Goal: Information Seeking & Learning: Learn about a topic

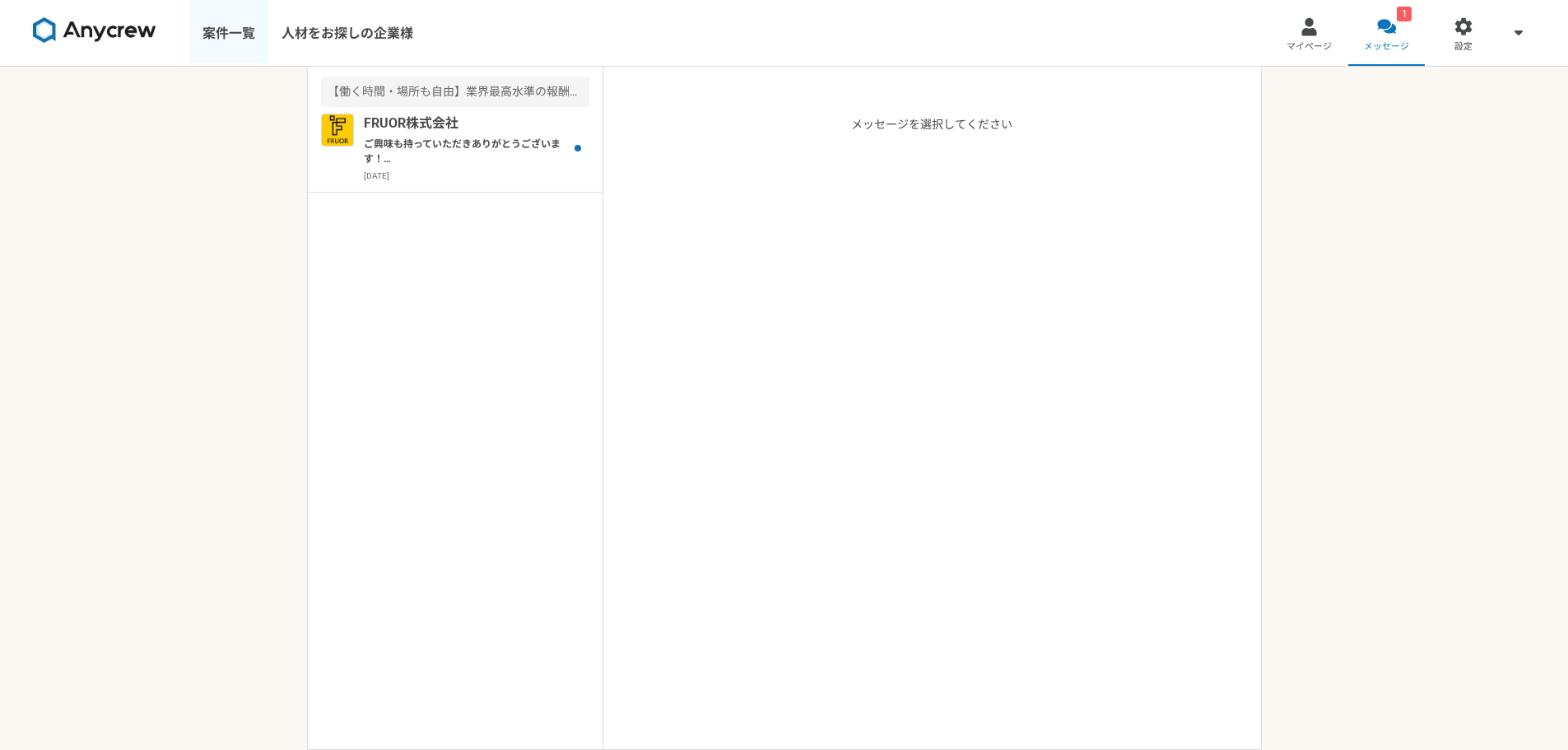
click at [267, 30] on link "案件一覧" at bounding box center [229, 33] width 79 height 66
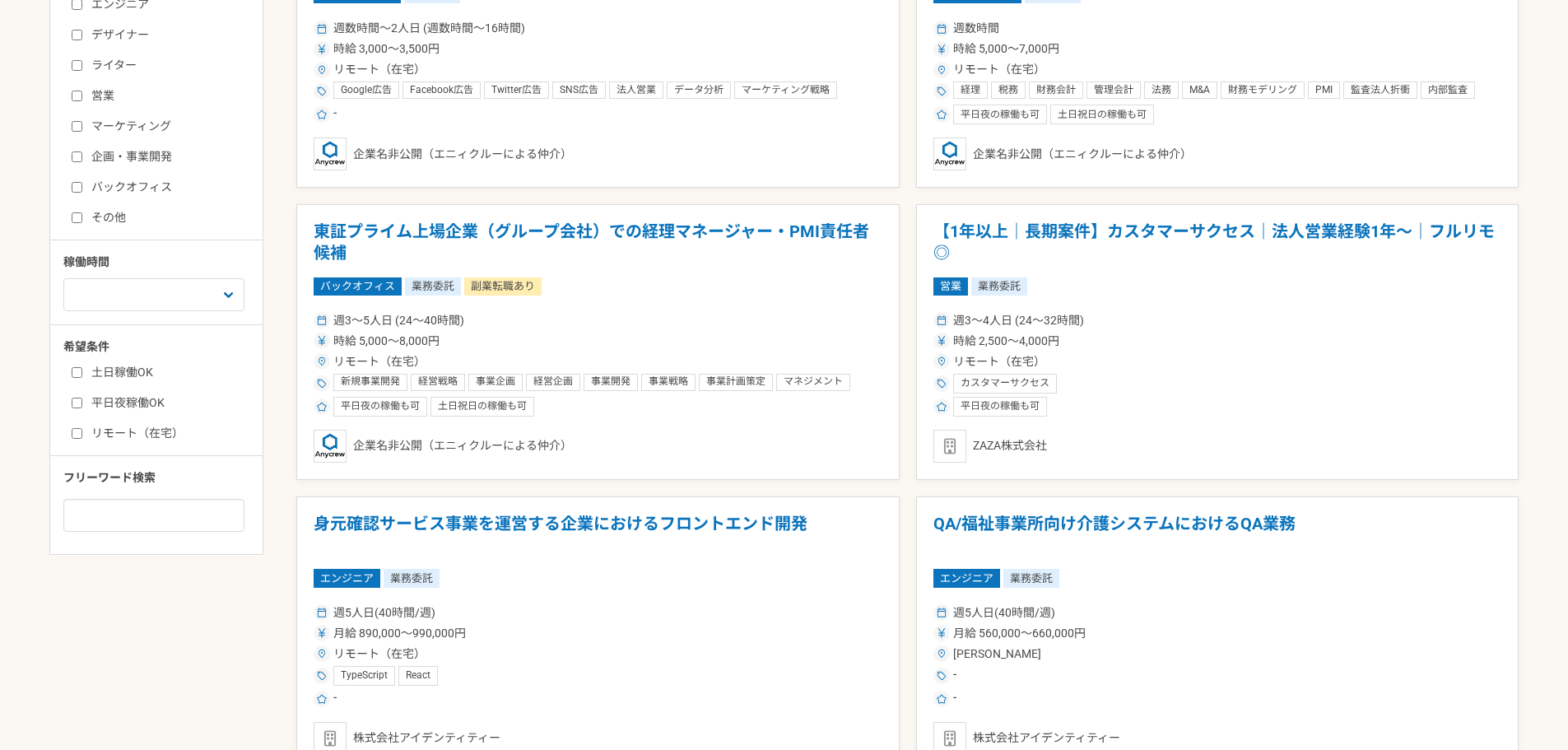
scroll to position [494, 0]
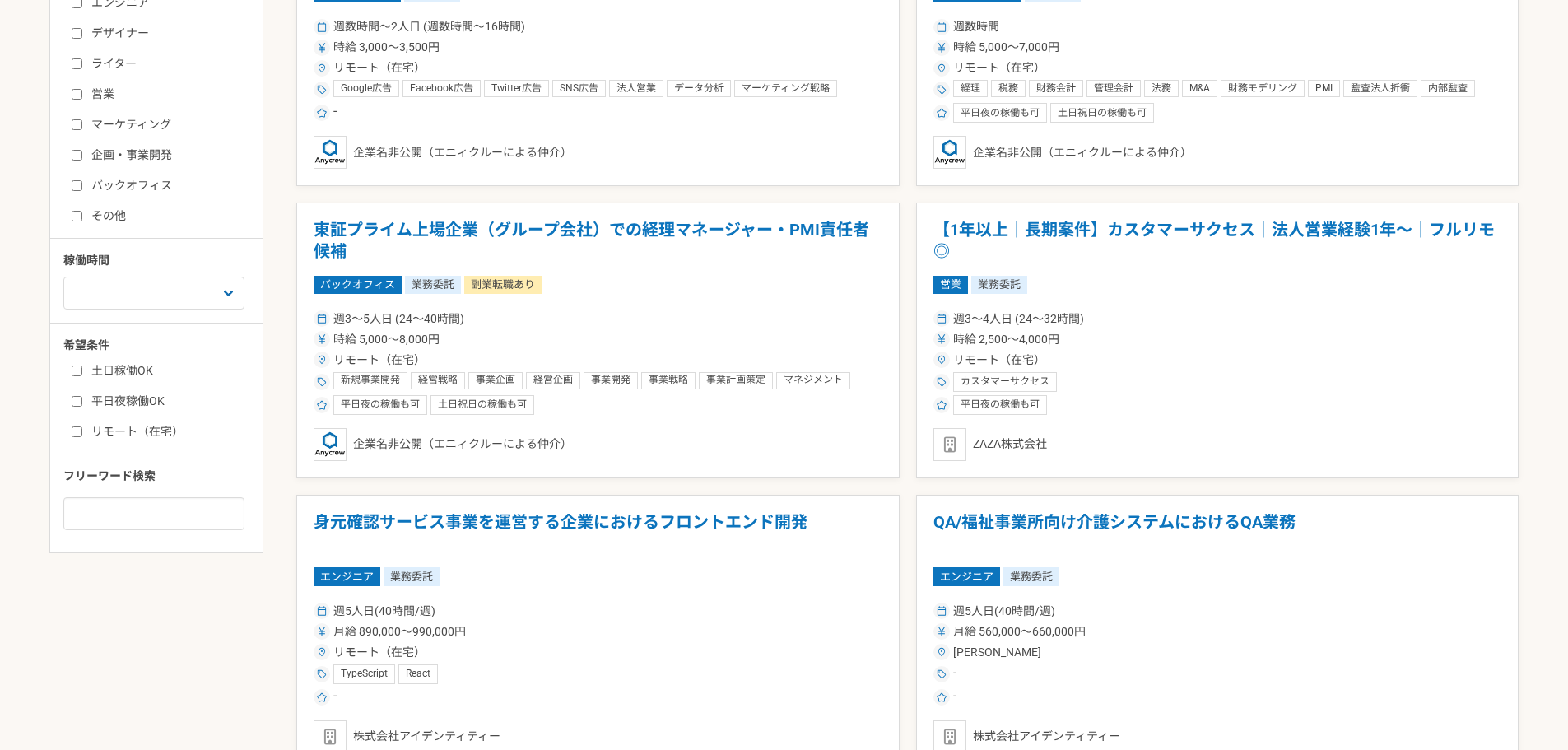
click at [139, 429] on label "リモート（在宅）" at bounding box center [167, 432] width 189 height 18
click at [82, 429] on input "リモート（在宅）" at bounding box center [77, 431] width 11 height 11
checkbox input "true"
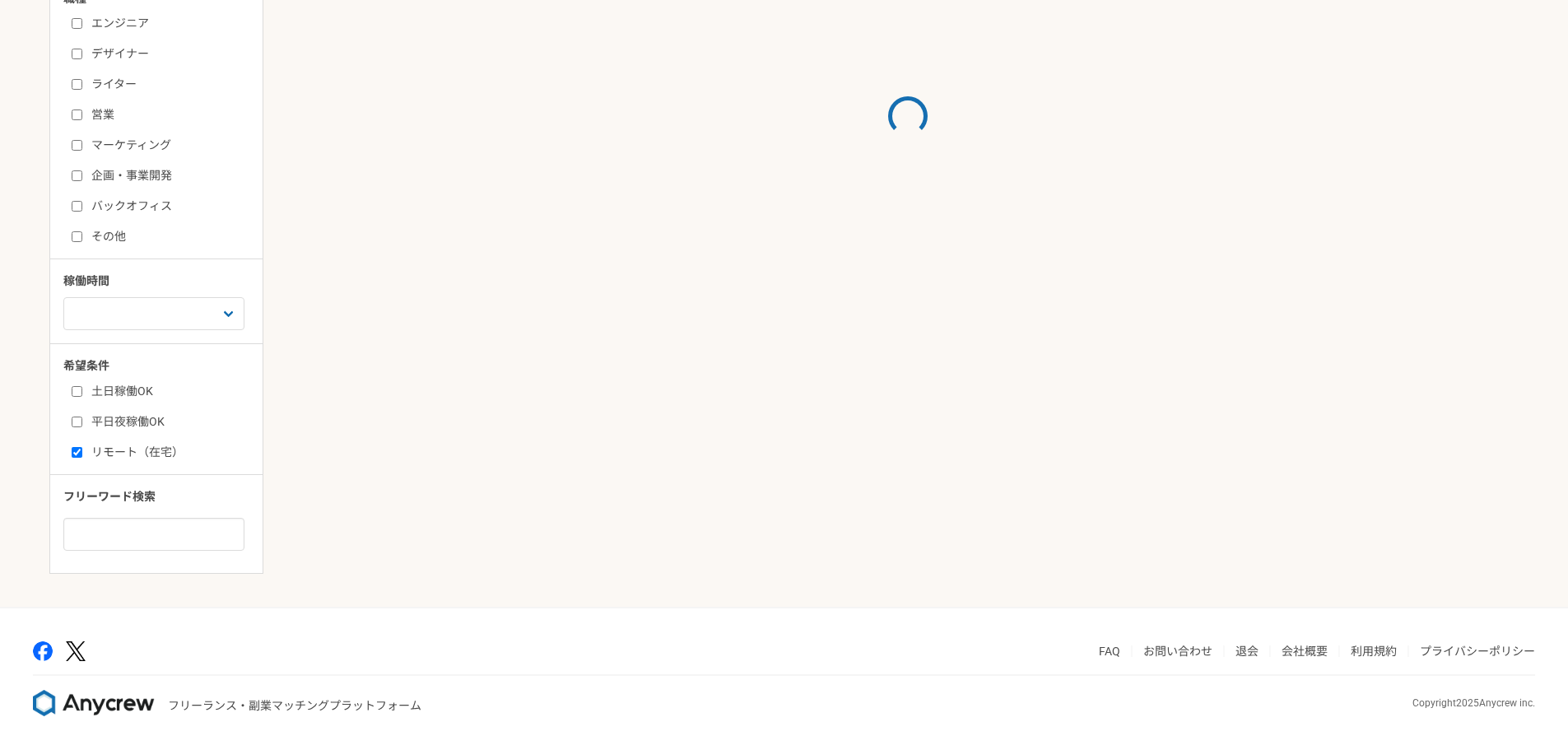
scroll to position [474, 0]
click at [125, 394] on label "土日稼働OK" at bounding box center [167, 392] width 189 height 18
click at [82, 394] on input "土日稼働OK" at bounding box center [77, 391] width 11 height 11
checkbox input "true"
click at [146, 415] on label "平日夜稼働OK" at bounding box center [167, 422] width 189 height 18
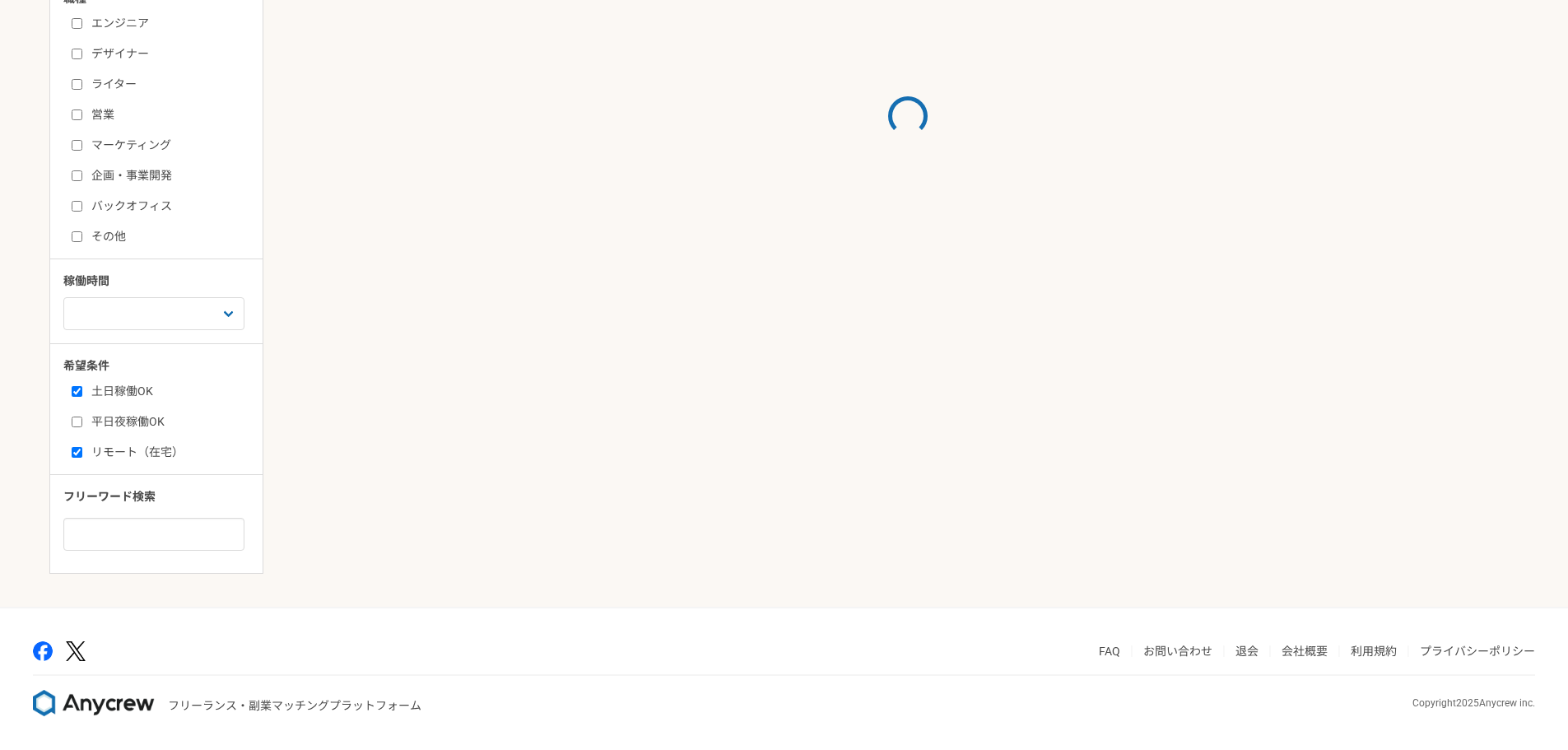
click at [82, 416] on input "平日夜稼働OK" at bounding box center [77, 421] width 11 height 11
checkbox input "true"
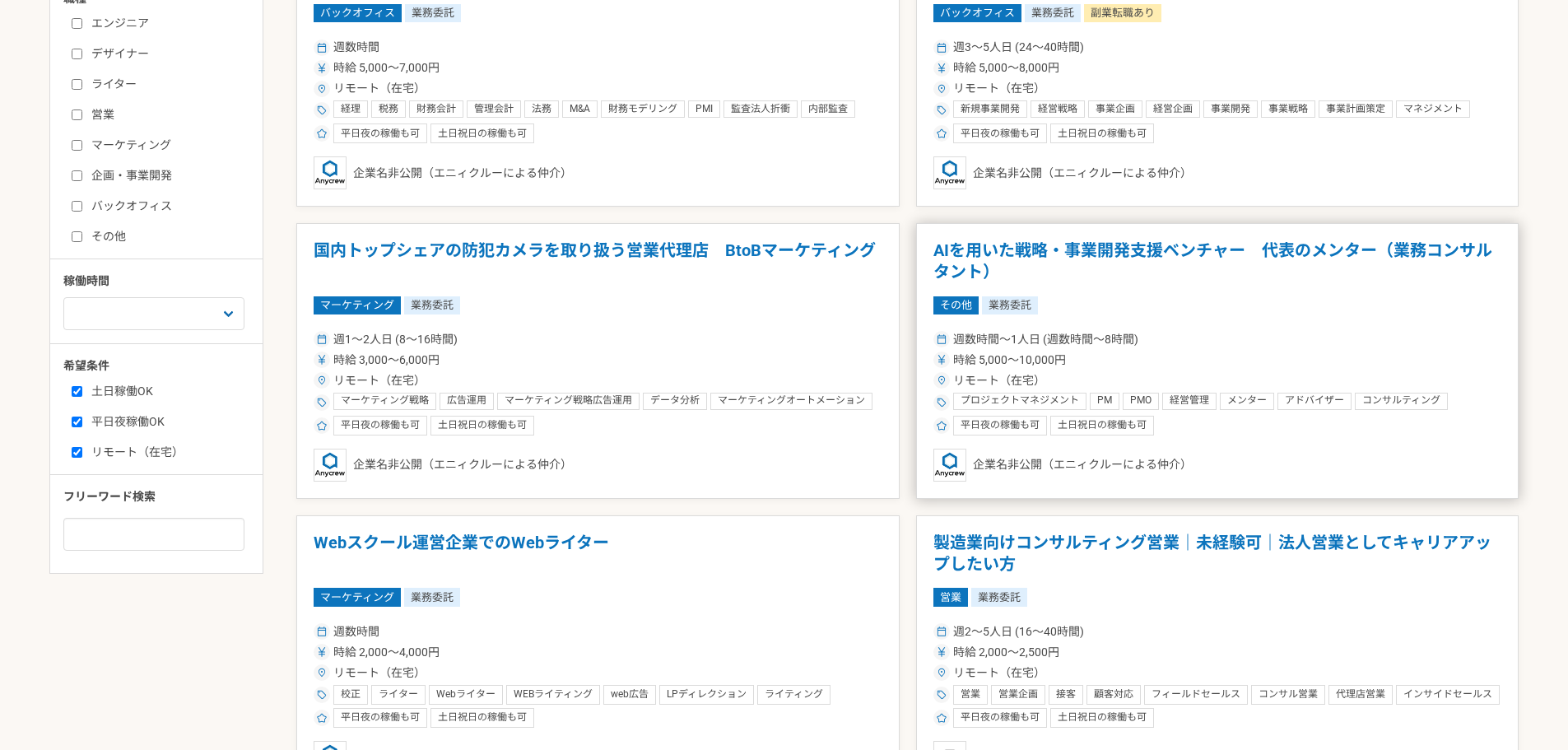
click at [1129, 243] on h1 "AIを用いた戦略・事業開発支援ベンチャー　代表のメンター（業務コンサルタント）" at bounding box center [1218, 262] width 568 height 42
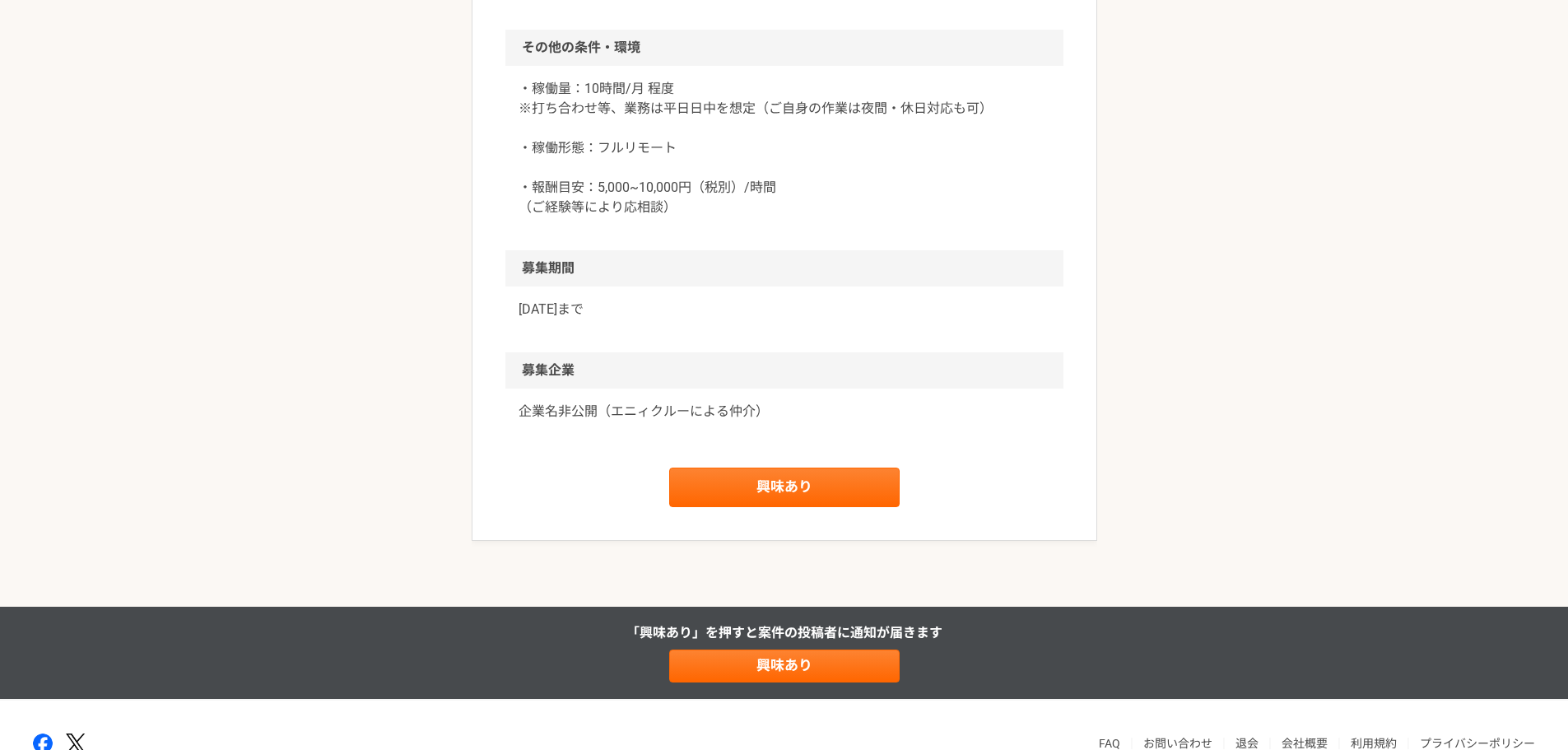
scroll to position [1259, 0]
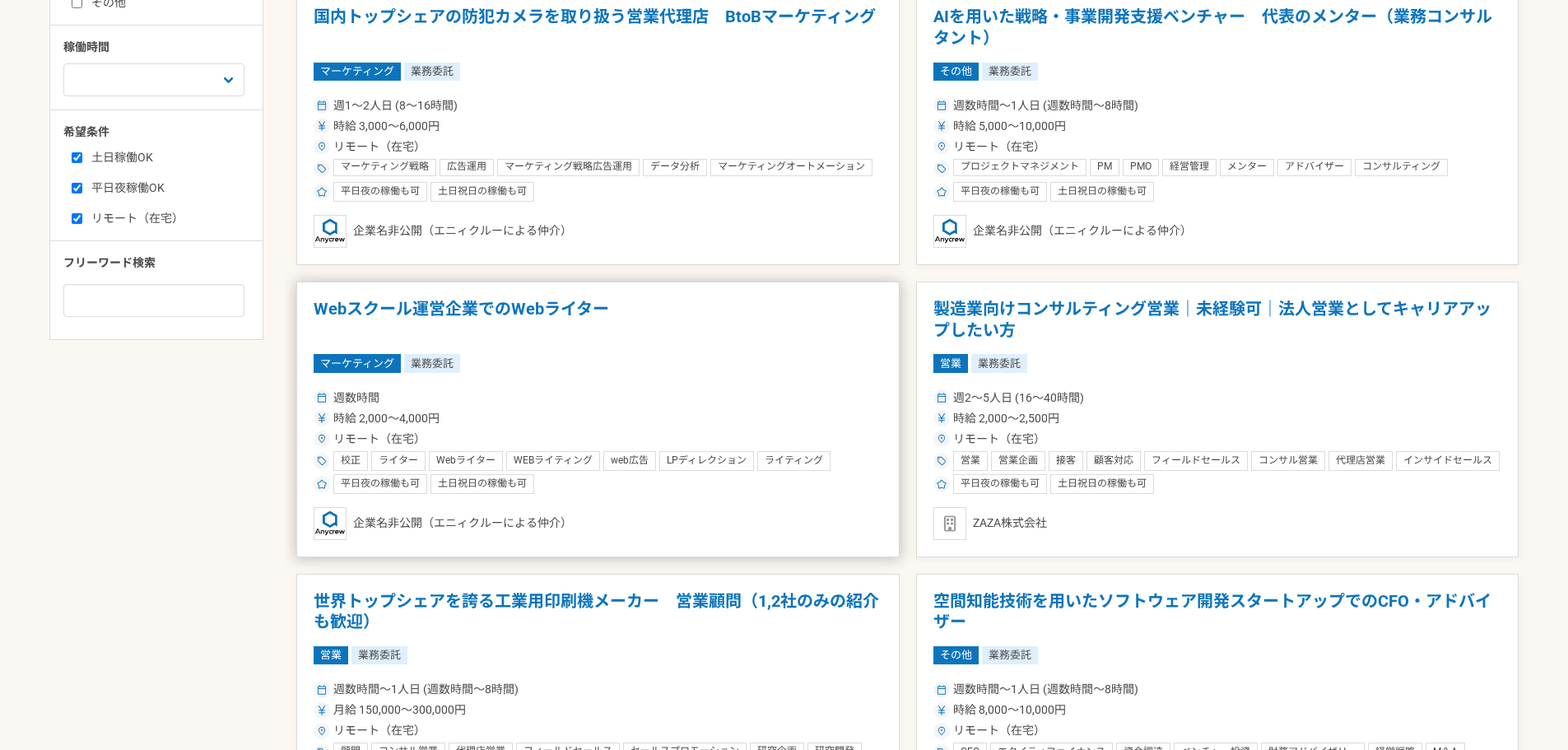
scroll to position [741, 0]
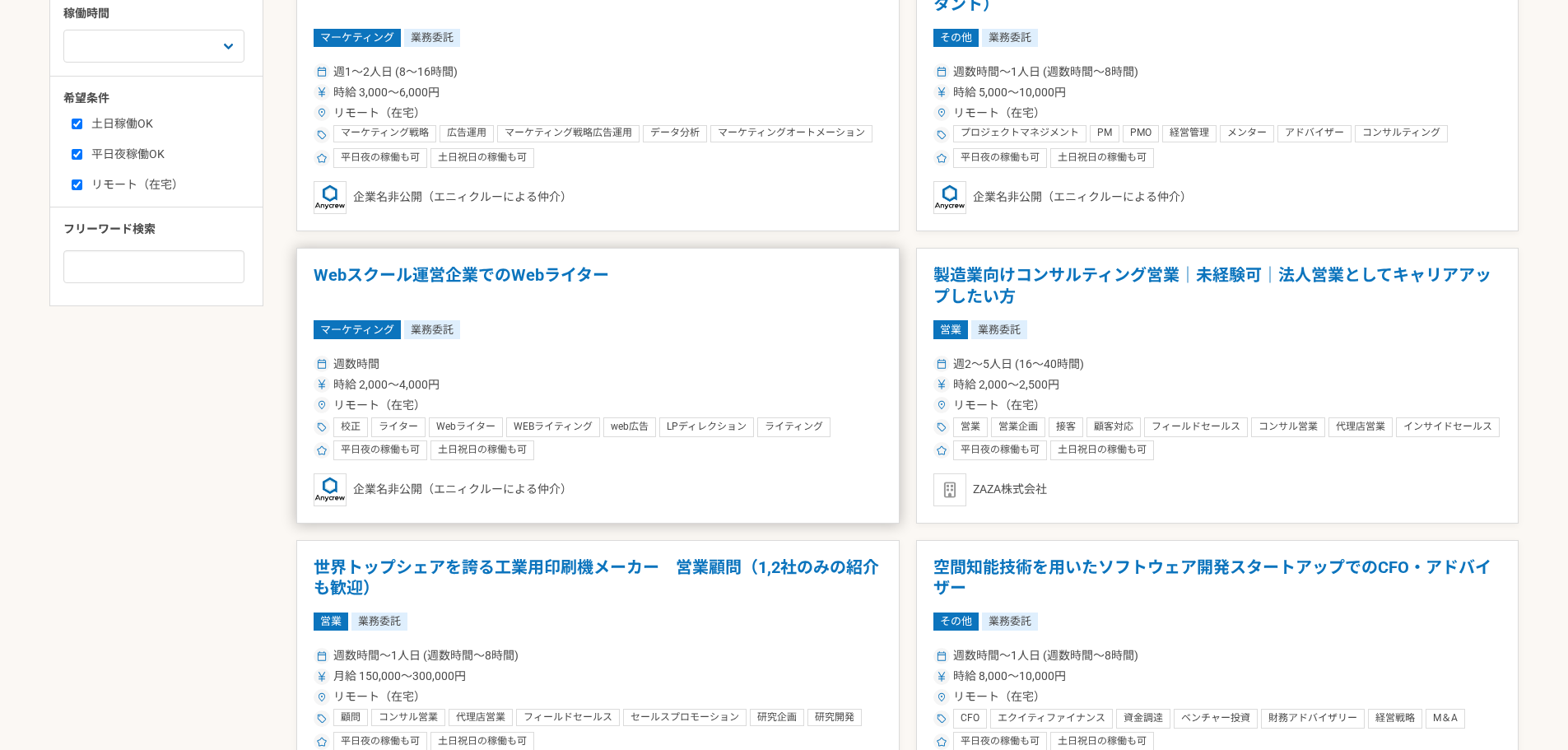
click at [588, 271] on h1 "Webスクール運営企業でのWebライター" at bounding box center [598, 286] width 568 height 42
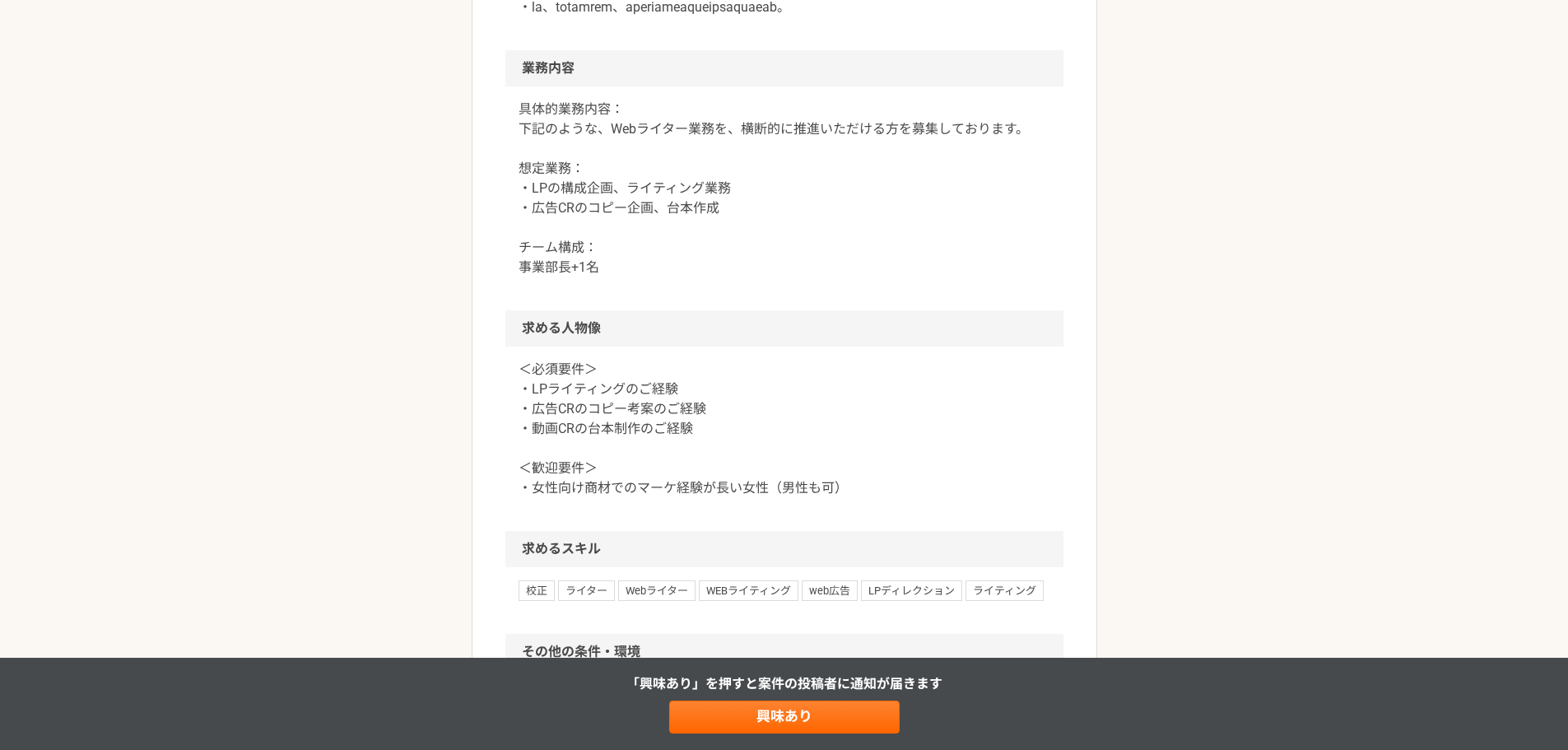
scroll to position [906, 0]
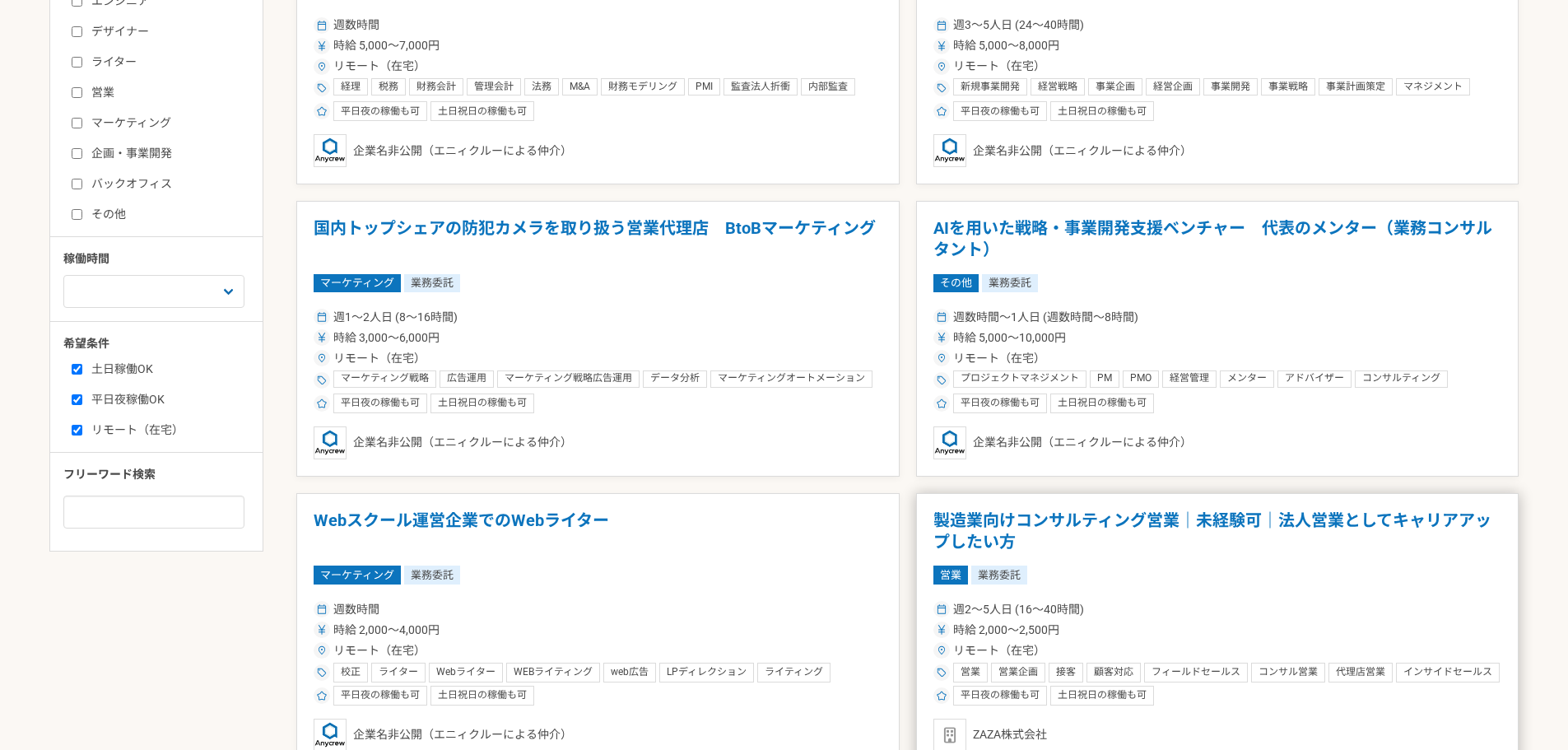
scroll to position [494, 0]
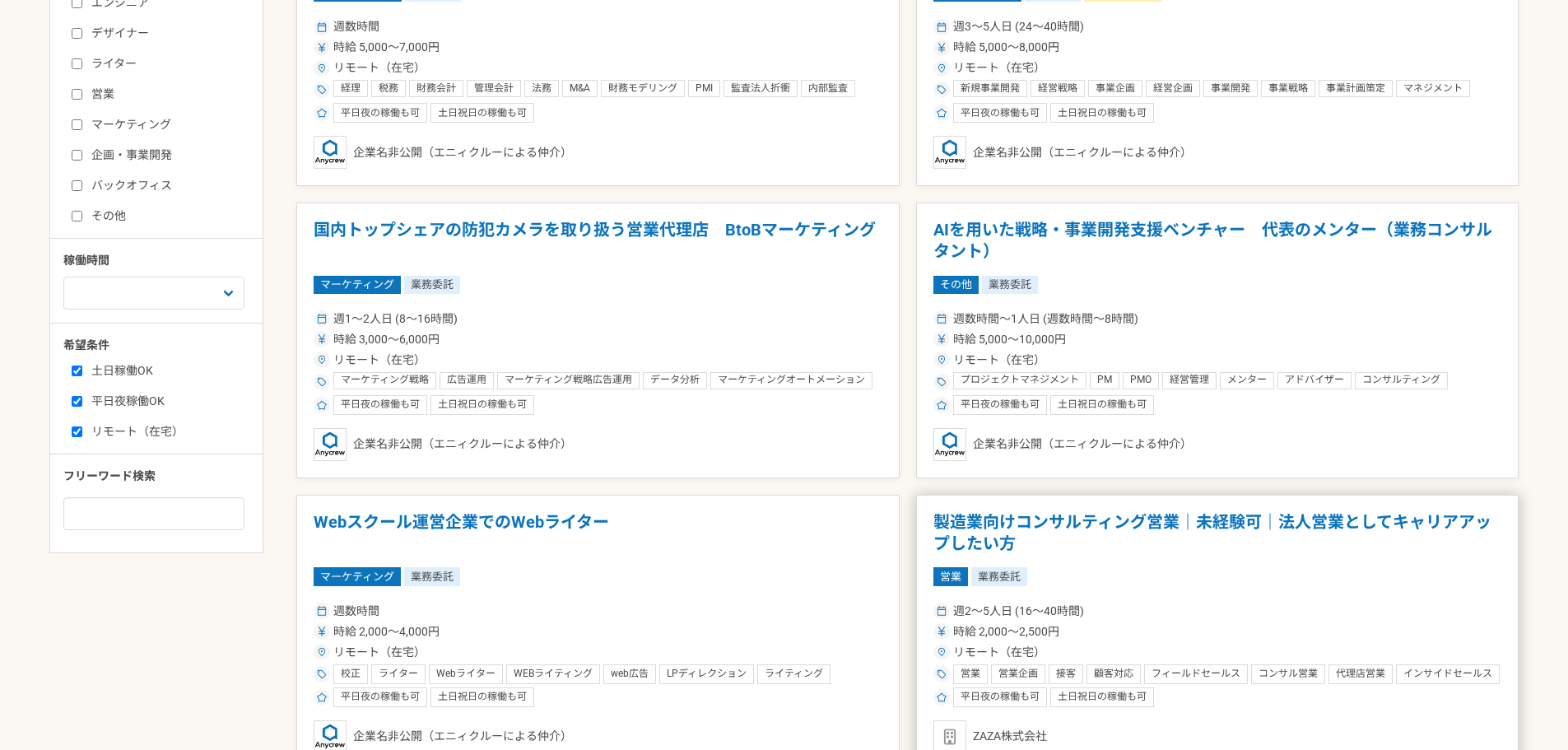
click at [1248, 529] on h1 "製造業向けコンサルティング営業｜未経験可｜法人営業としてキャリアアップしたい方" at bounding box center [1218, 533] width 568 height 42
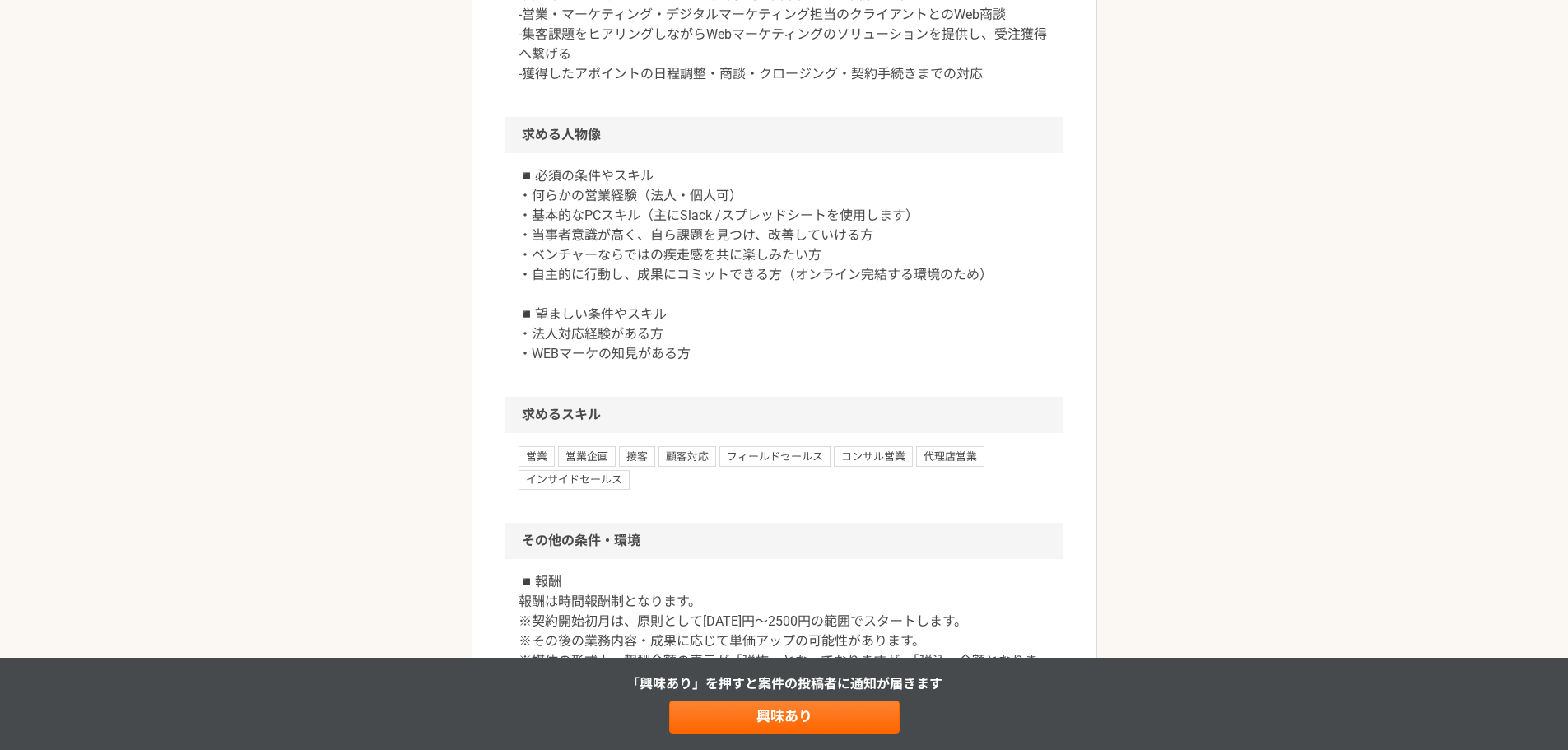
scroll to position [1564, 0]
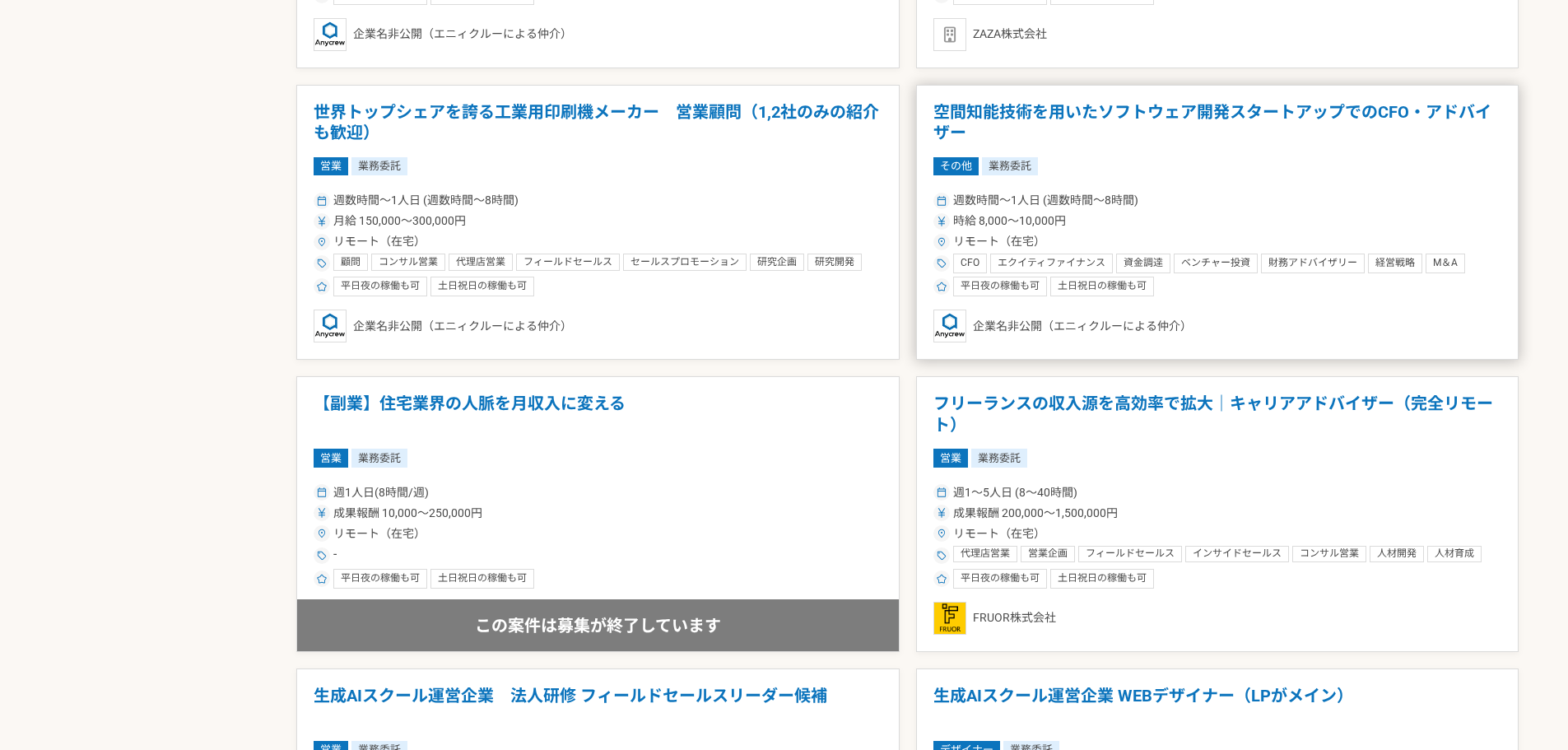
scroll to position [1235, 0]
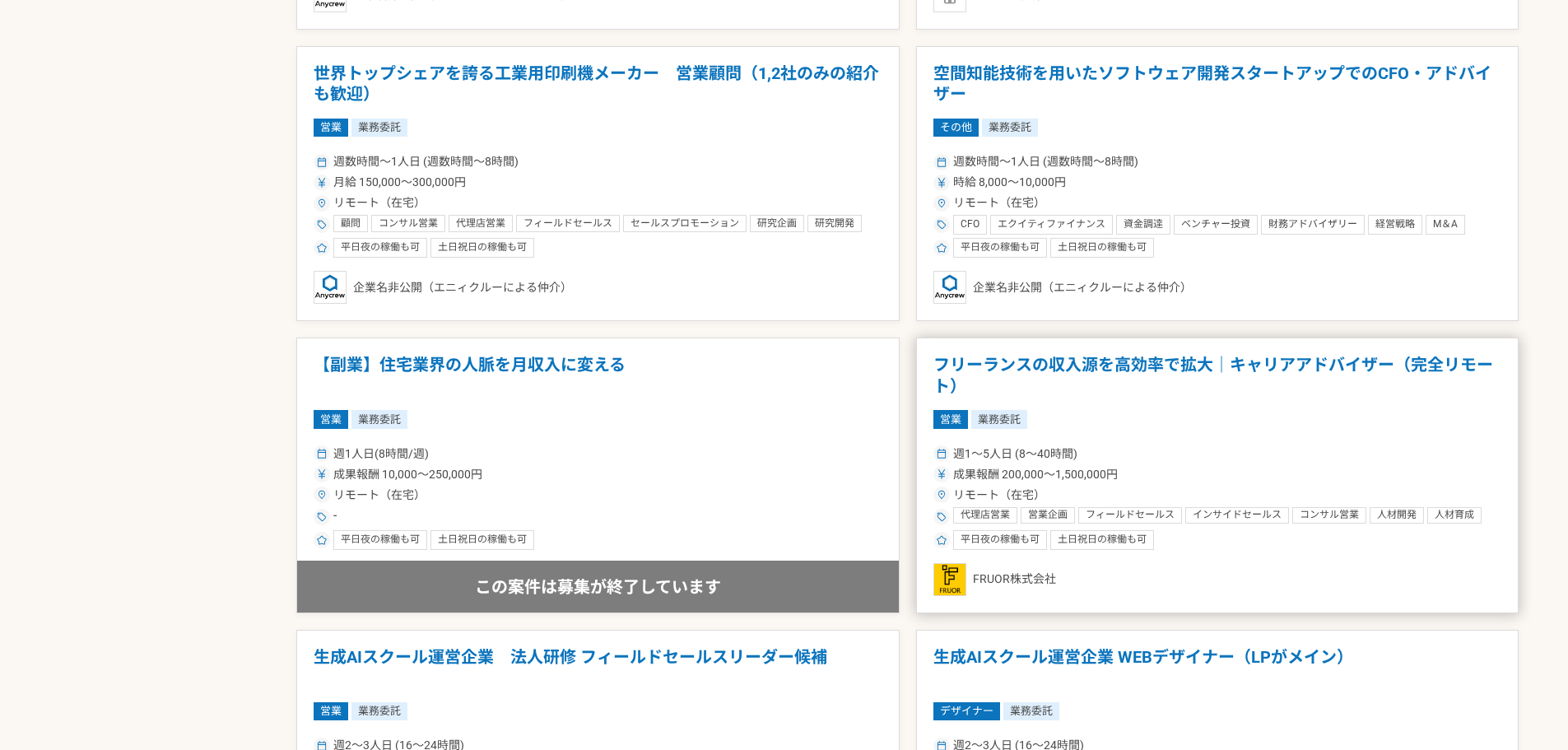
click at [1219, 363] on h1 "フリーランスの収入源を高効率で拡大｜キャリアアドバイザー（完全リモート）" at bounding box center [1218, 376] width 568 height 42
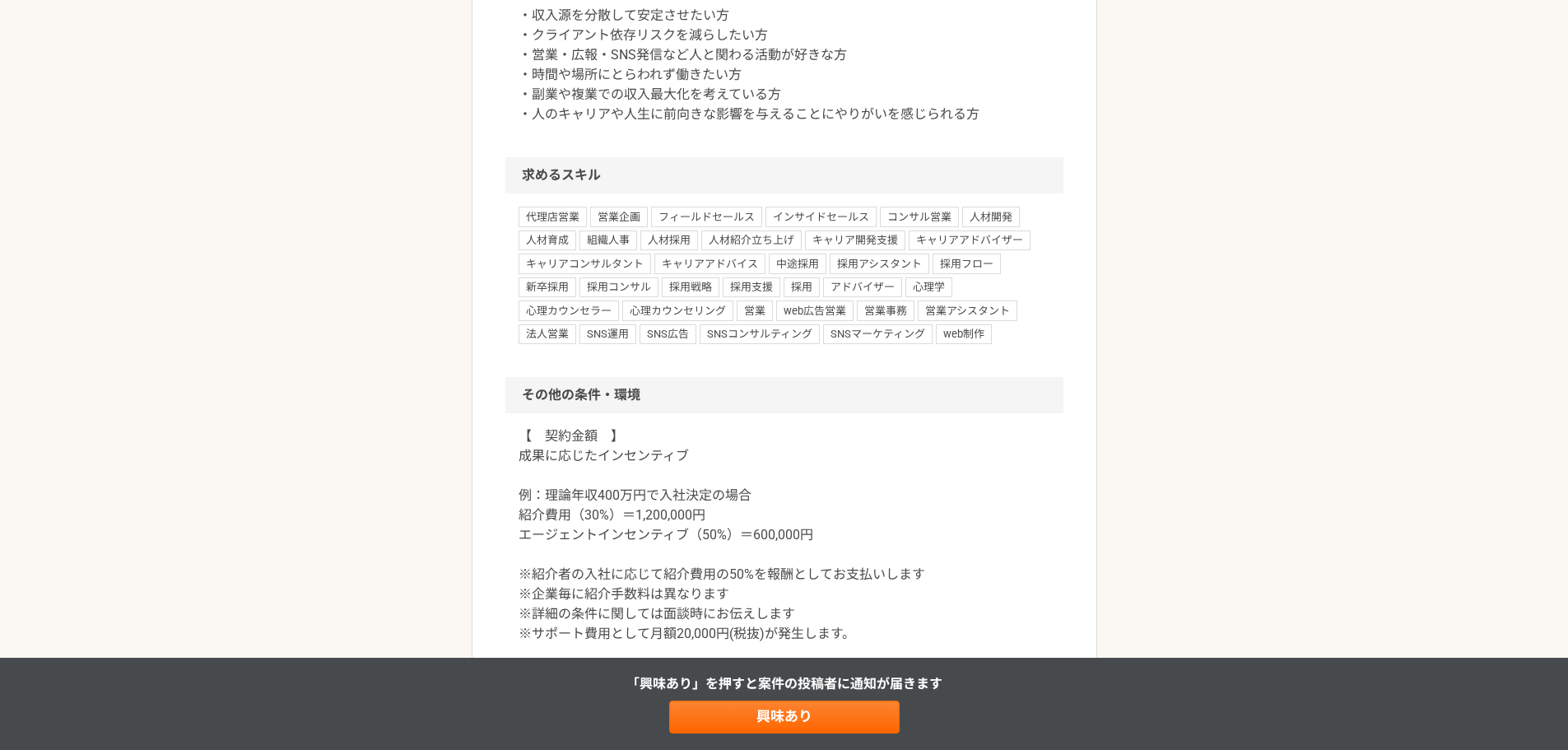
scroll to position [1399, 0]
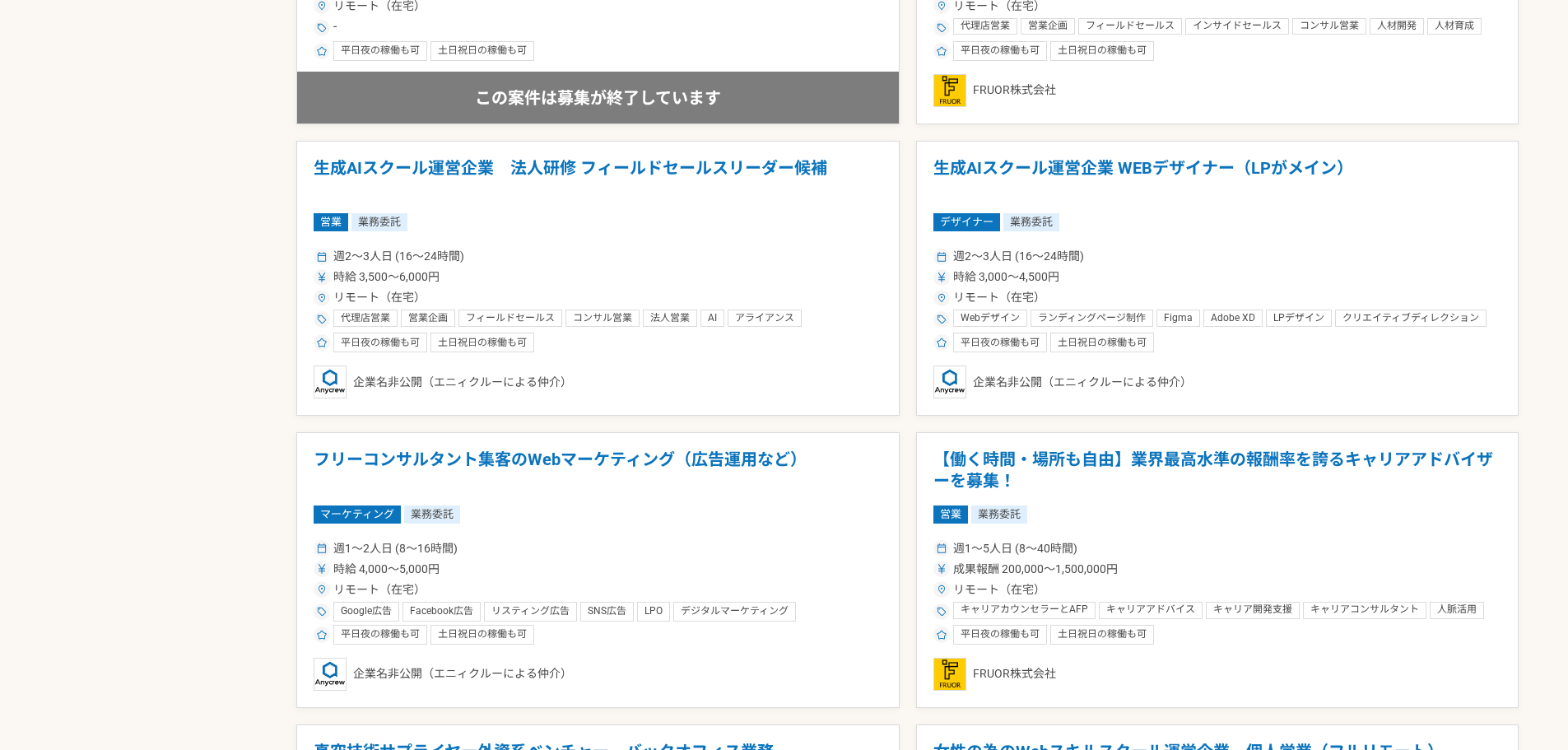
scroll to position [1729, 0]
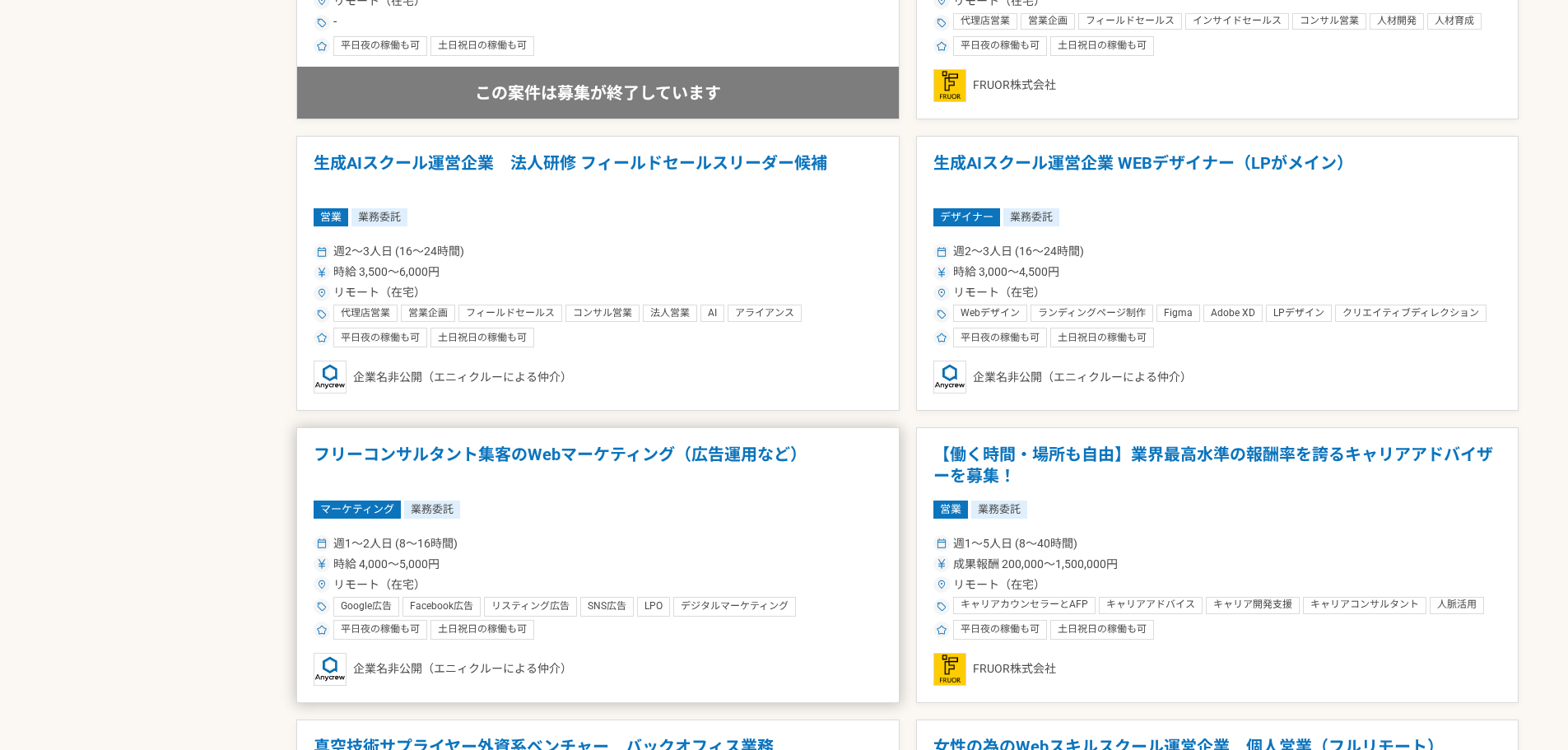
click at [712, 453] on h1 "フリーコンサルタント集客のWebマーケティング（広告運用など）" at bounding box center [598, 465] width 568 height 42
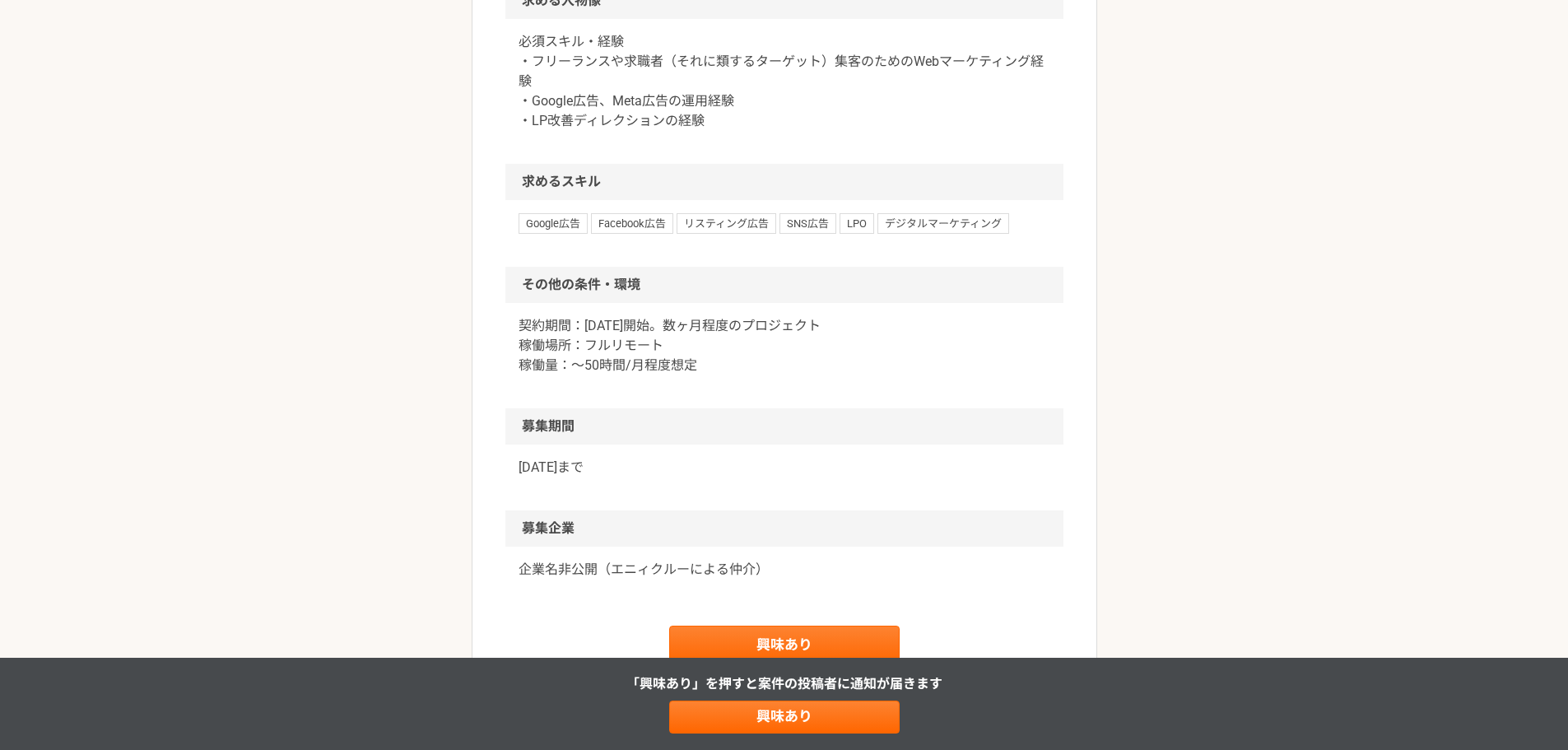
scroll to position [988, 0]
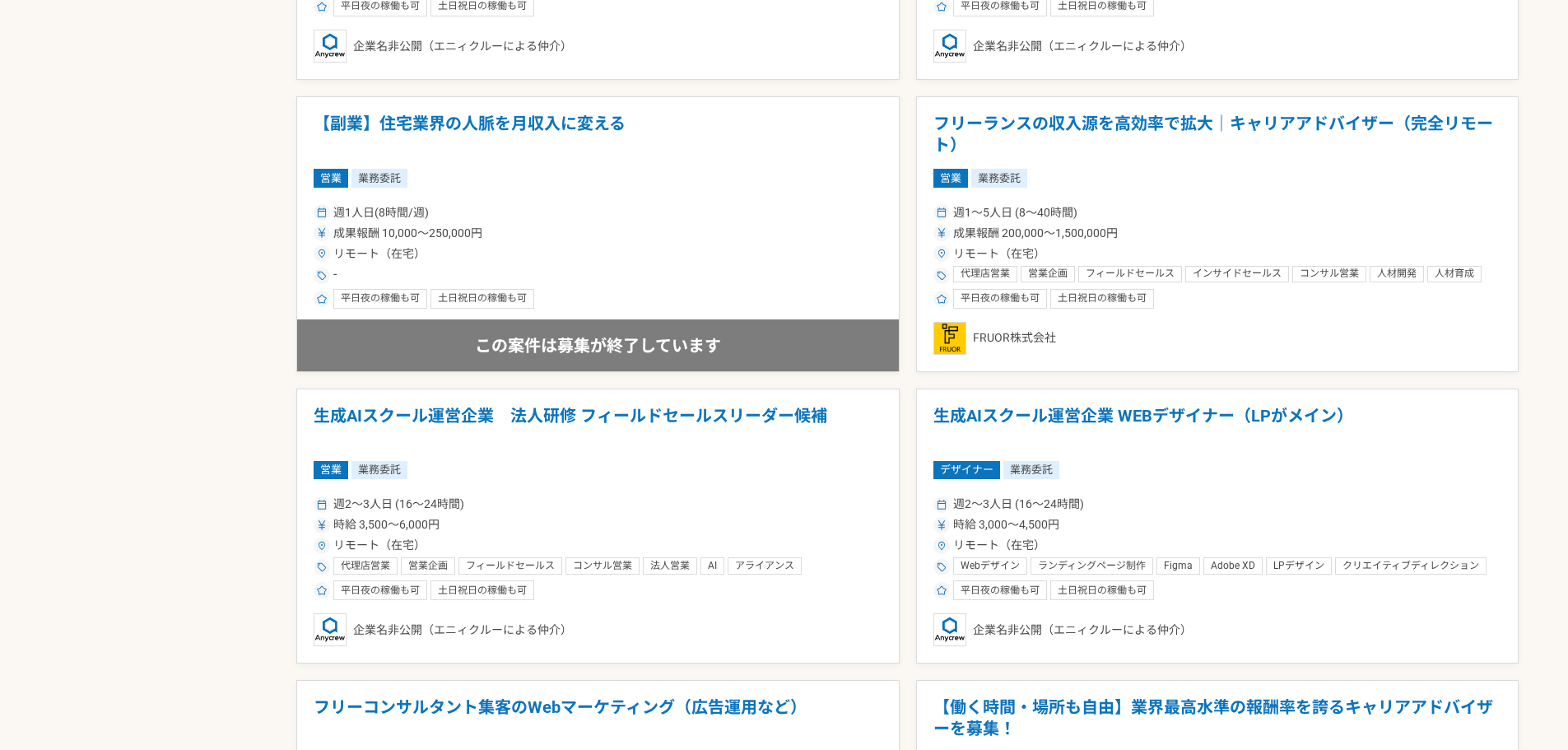
scroll to position [1482, 0]
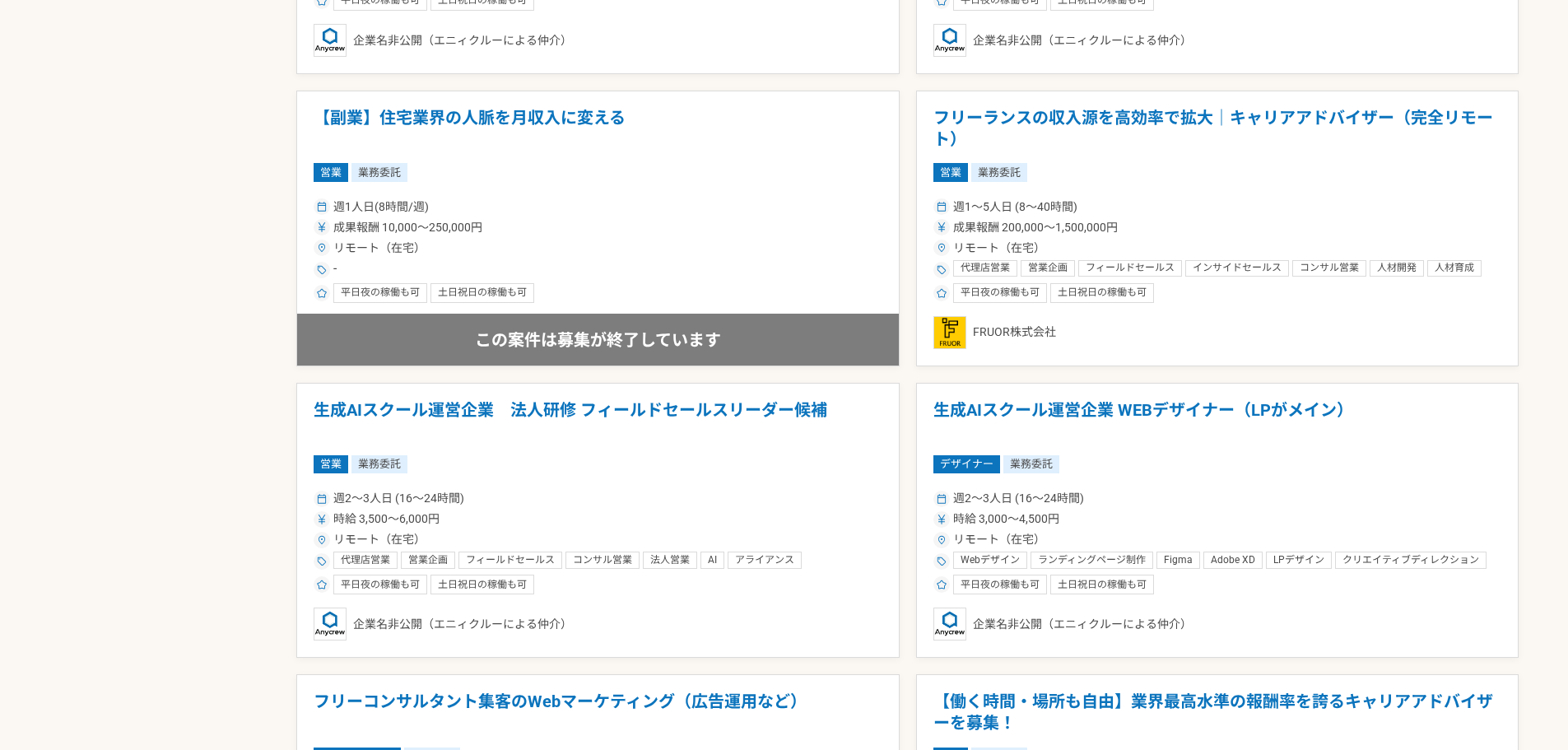
drag, startPoint x: 1153, startPoint y: 418, endPoint x: 1086, endPoint y: 425, distance: 67.4
click at [1086, 425] on h1 "生成AIスクール運営企業 WEBデザイナー（LPがメイン）" at bounding box center [1218, 420] width 568 height 42
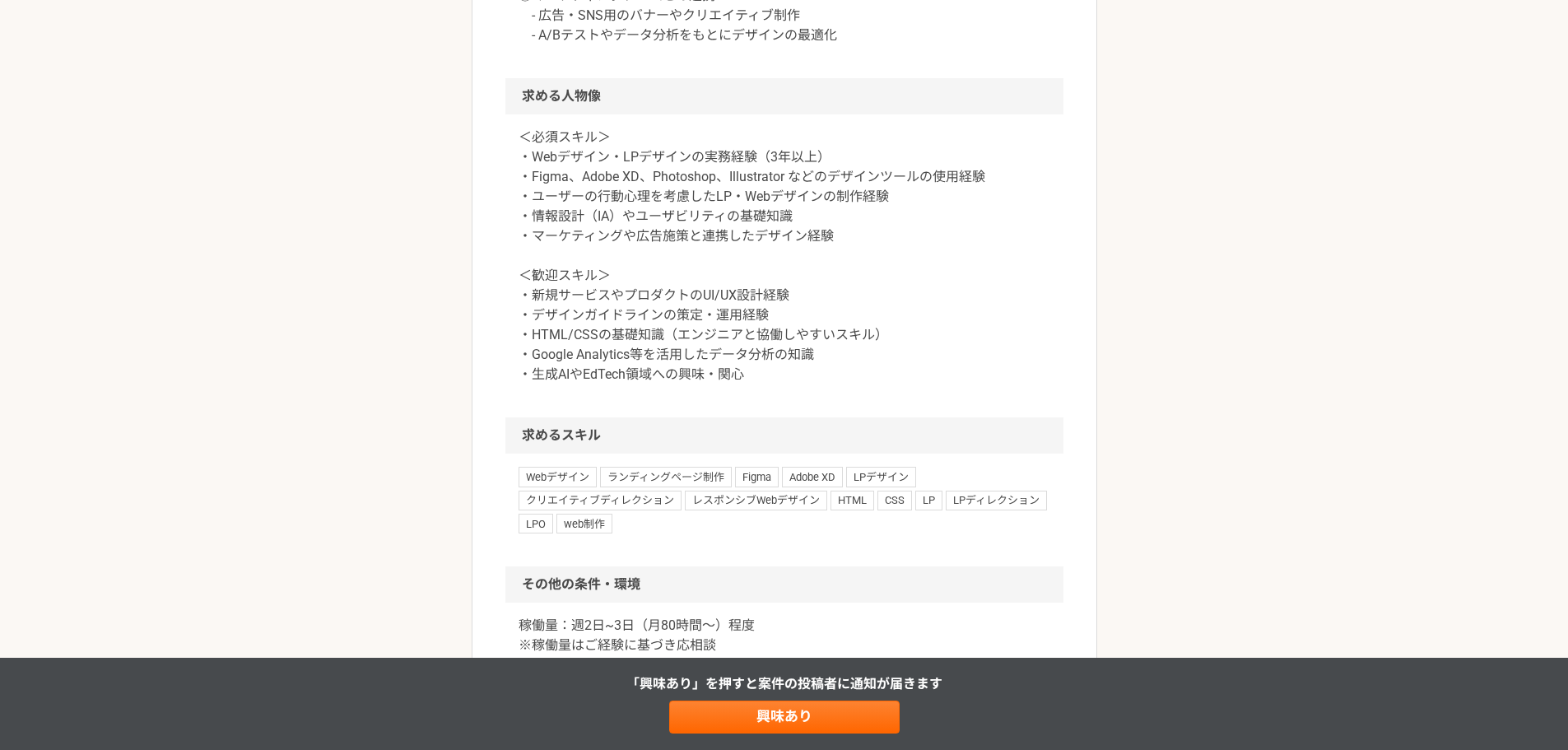
scroll to position [1153, 0]
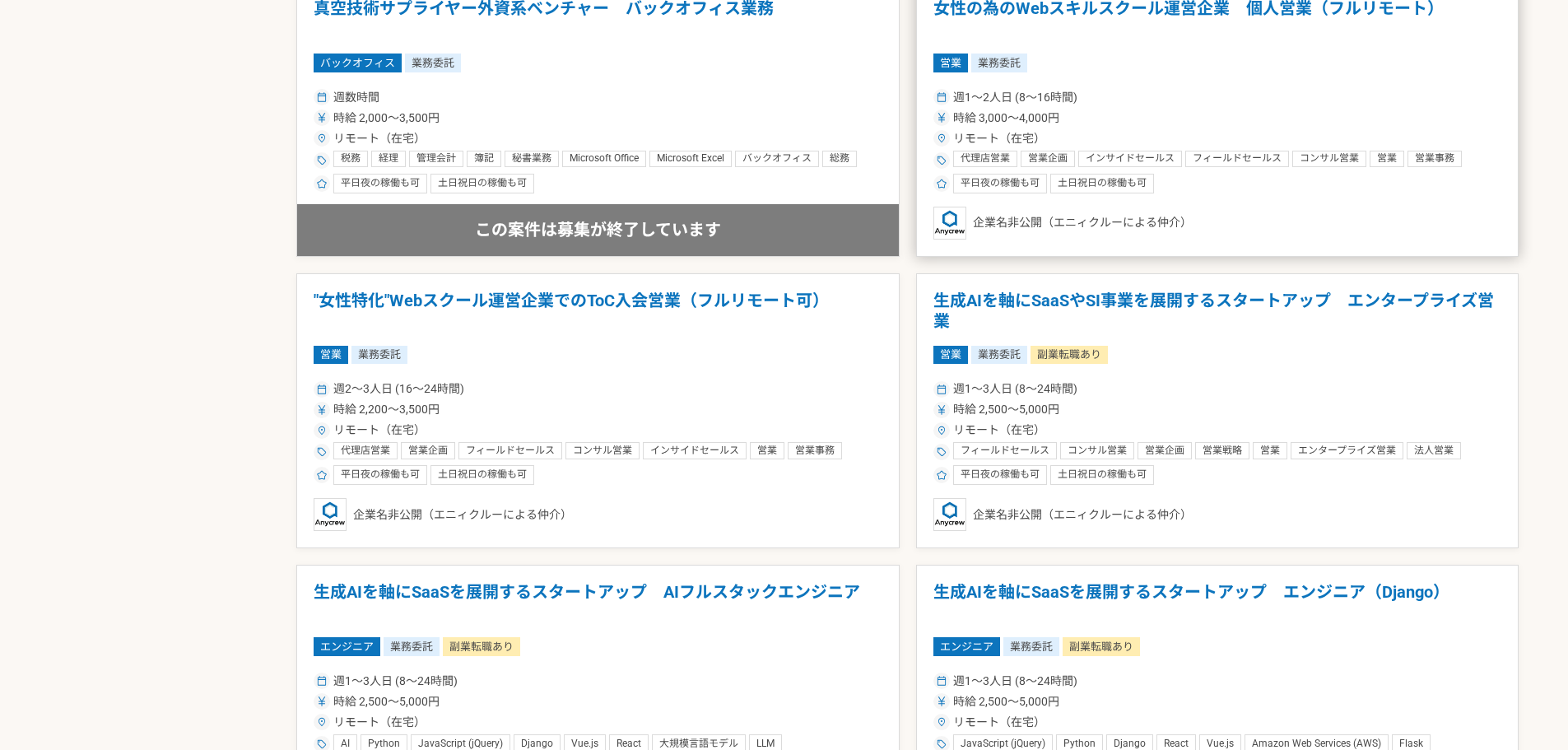
scroll to position [2305, 0]
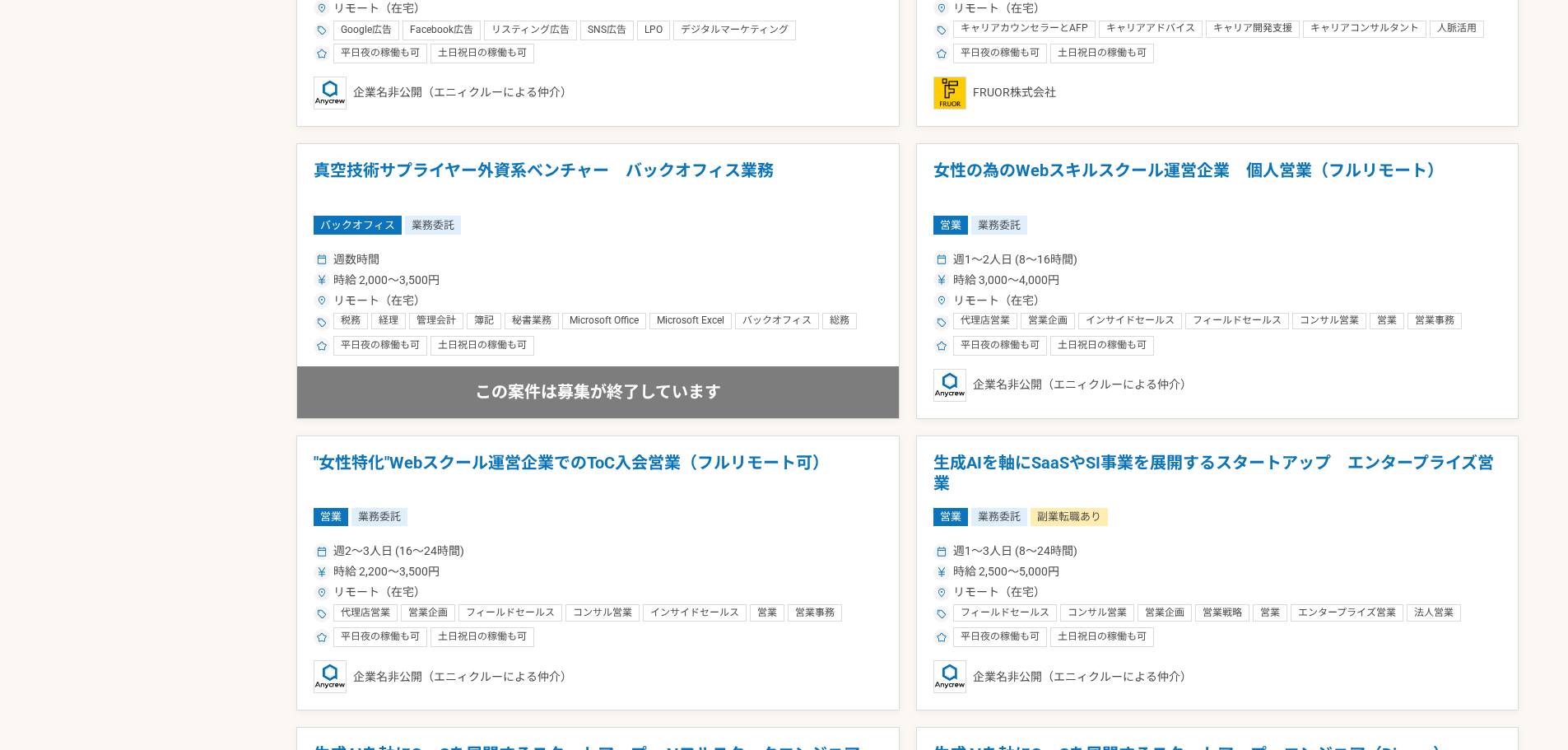
drag, startPoint x: 1279, startPoint y: 165, endPoint x: 1214, endPoint y: 167, distance: 65.0
click at [1214, 167] on h1 "女性の為のWebスキルスクール運営企業　個人営業（フルリモート）" at bounding box center [1218, 182] width 568 height 42
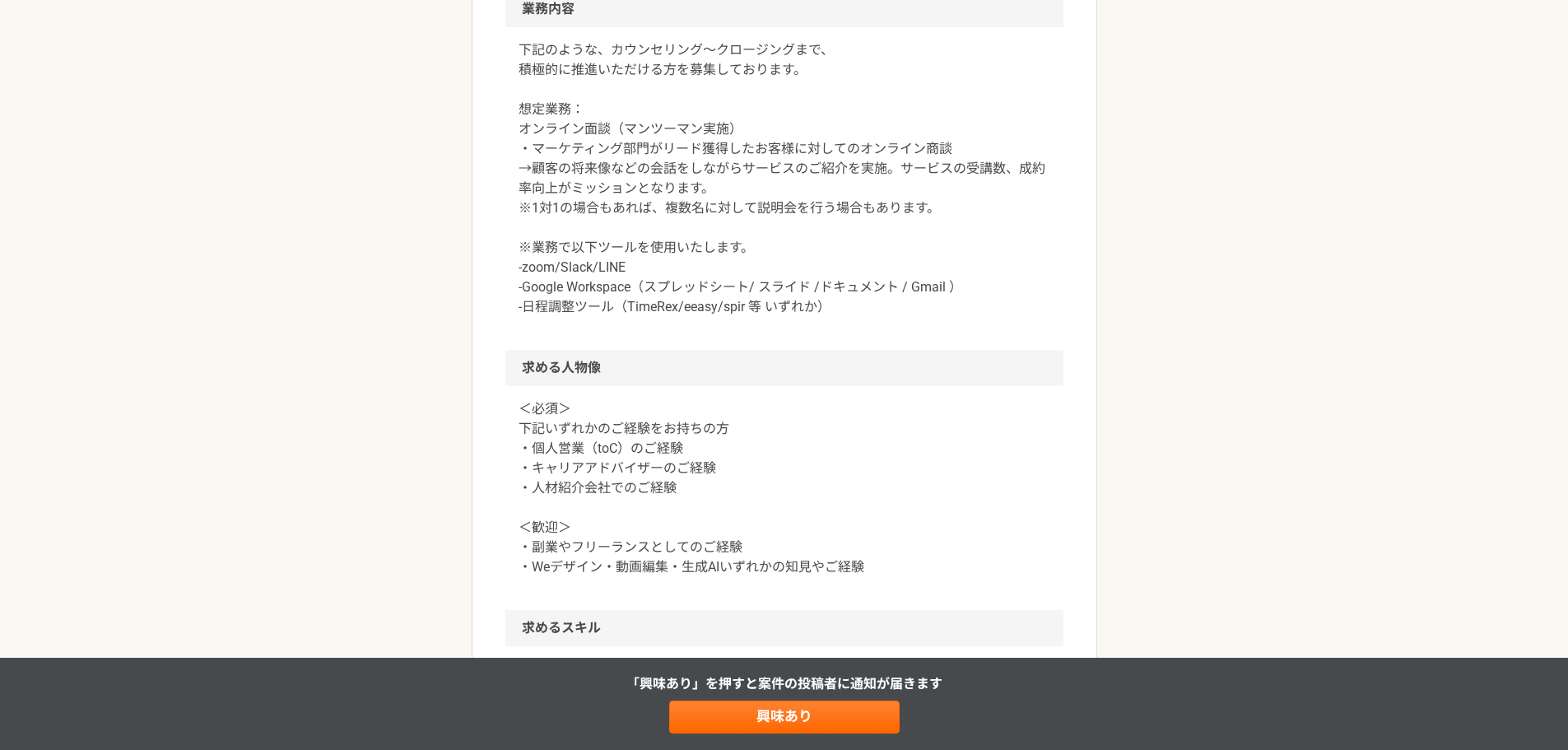
scroll to position [741, 0]
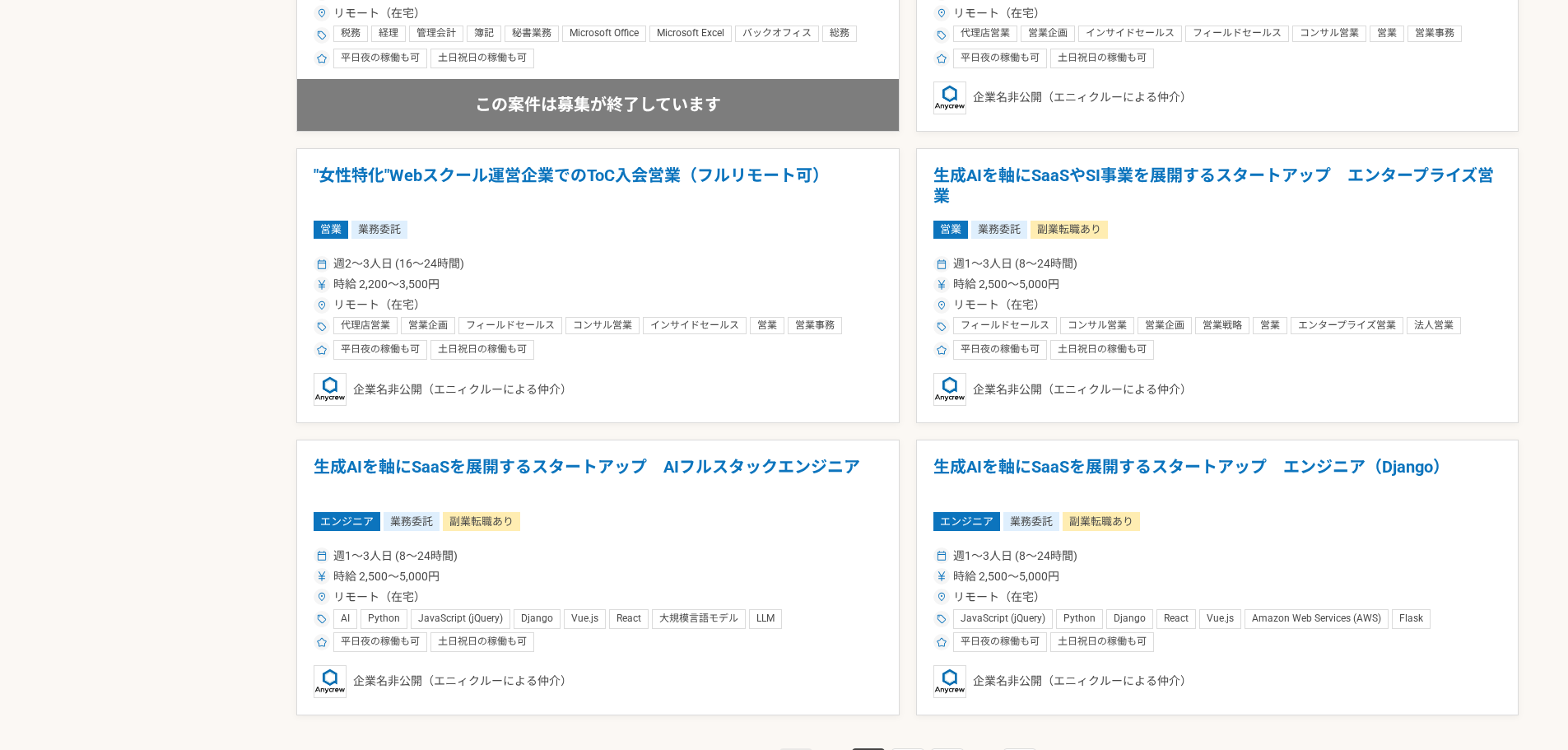
scroll to position [2799, 0]
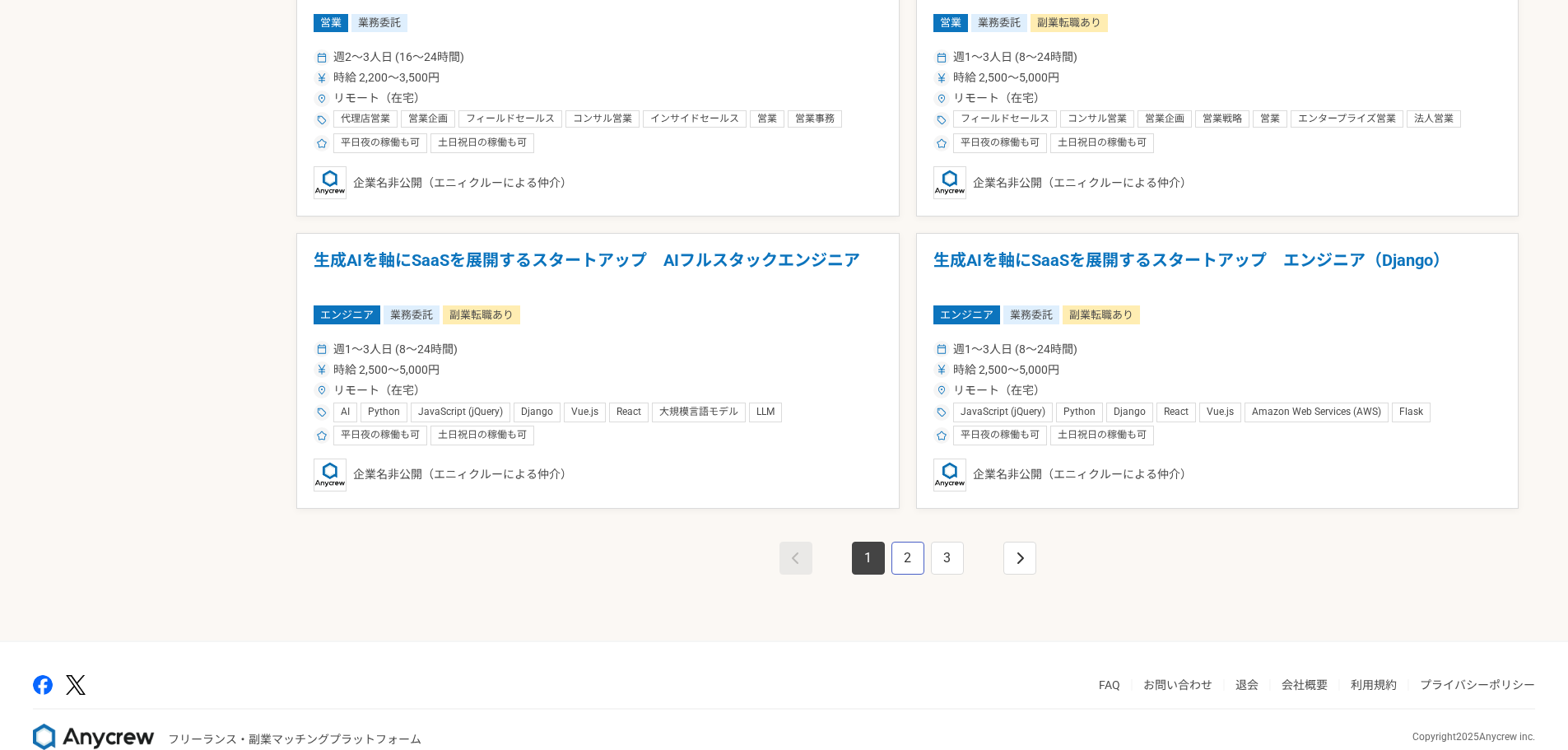
click at [915, 555] on link "2" at bounding box center [907, 558] width 33 height 33
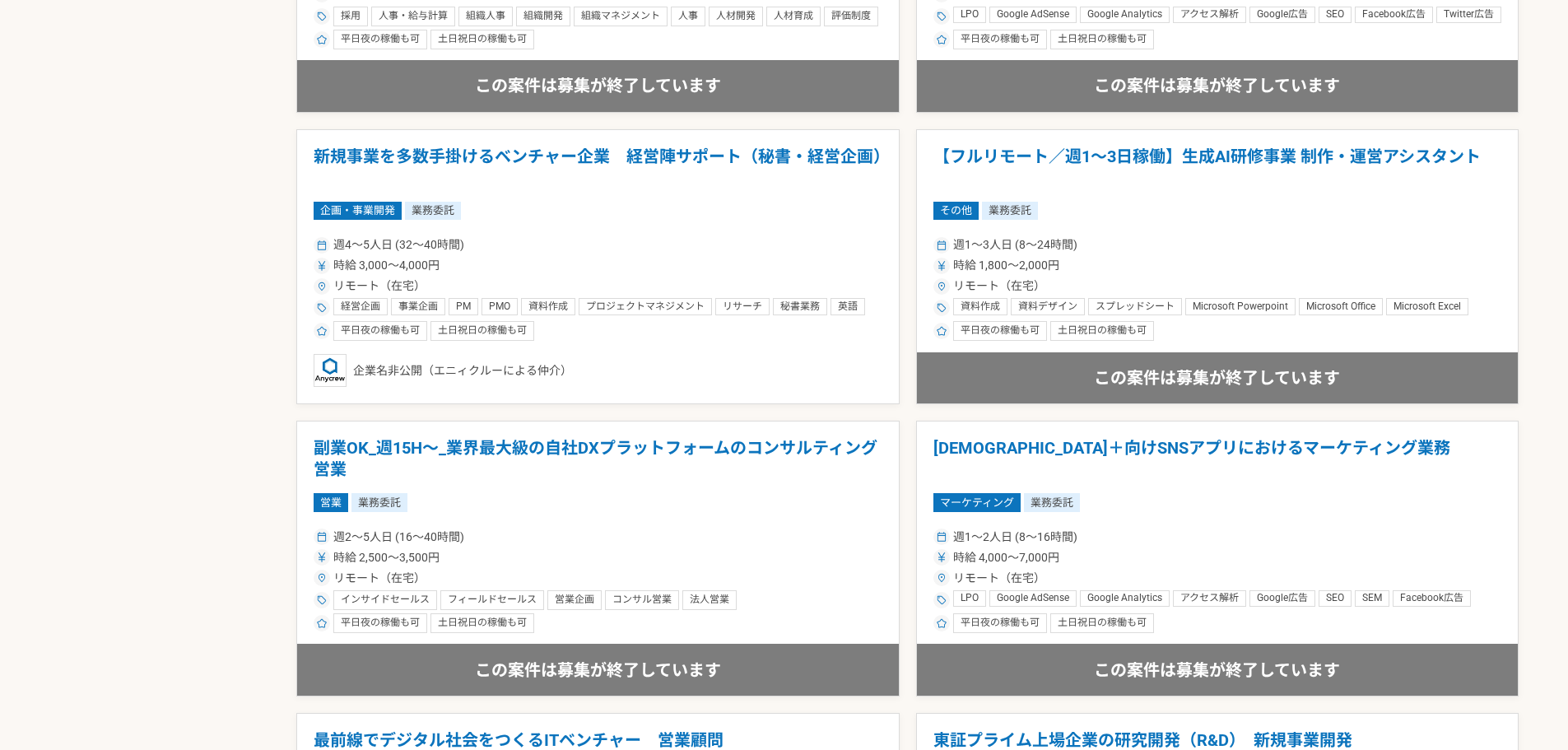
scroll to position [1153, 0]
